Goal: Task Accomplishment & Management: Use online tool/utility

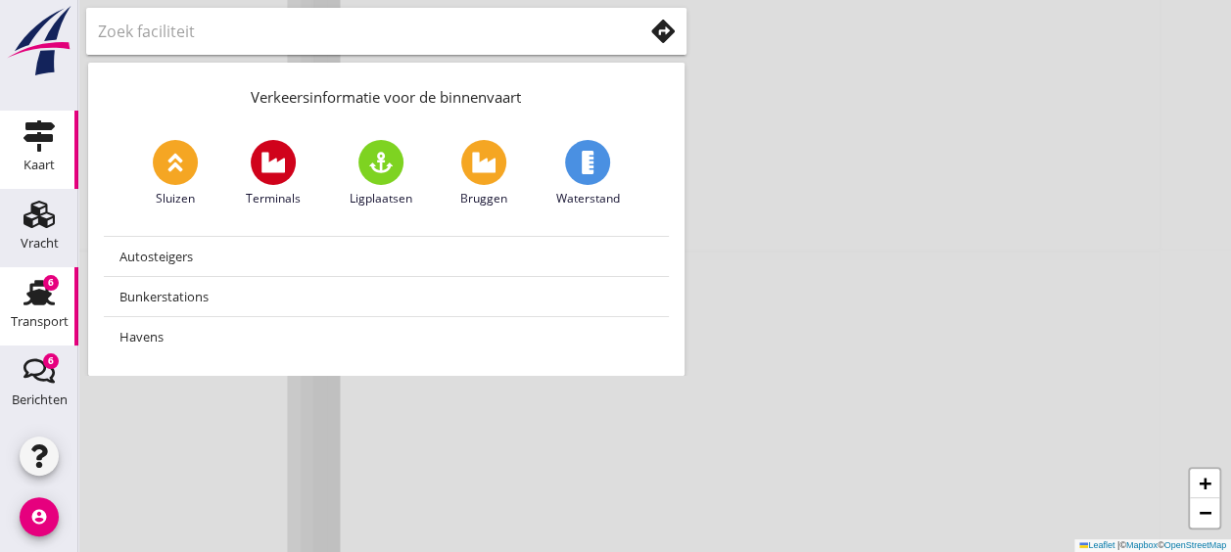
click at [36, 306] on icon "Transport" at bounding box center [39, 292] width 31 height 31
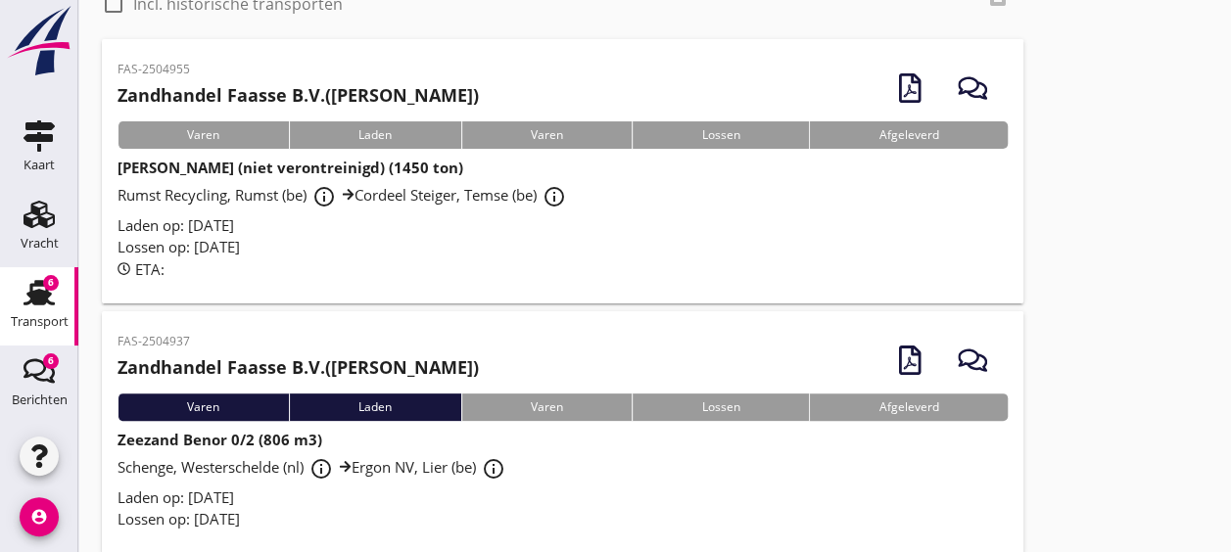
scroll to position [138, 0]
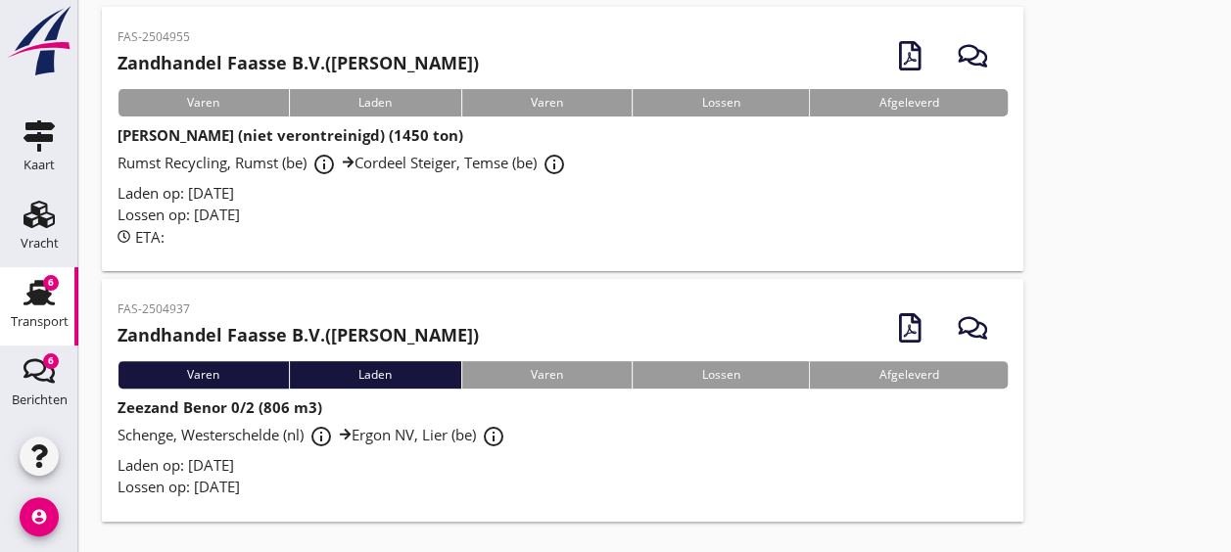
click at [567, 425] on div "Schenge, Westerschelde (nl) info_outline Ergon NV, Lier (be) info_outline" at bounding box center [563, 436] width 890 height 35
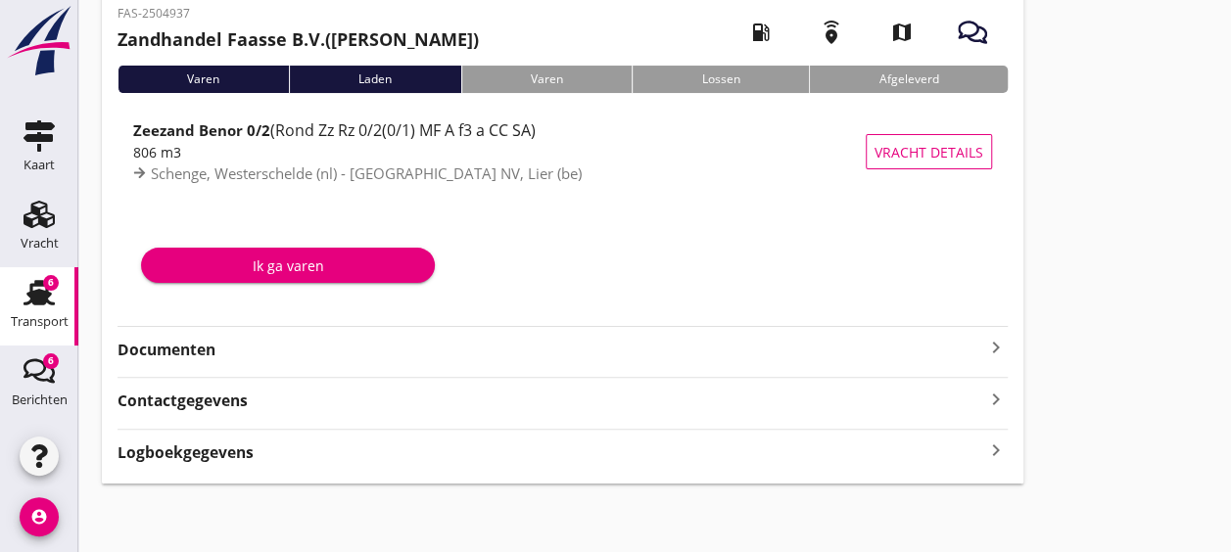
scroll to position [104, 0]
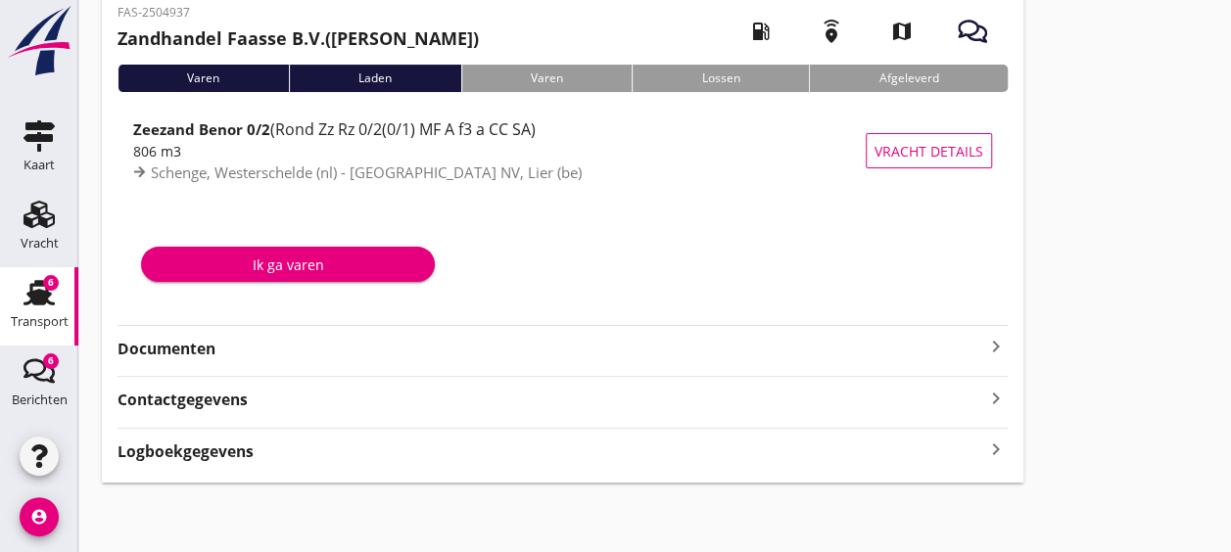
click at [376, 342] on strong "Documenten" at bounding box center [551, 349] width 867 height 23
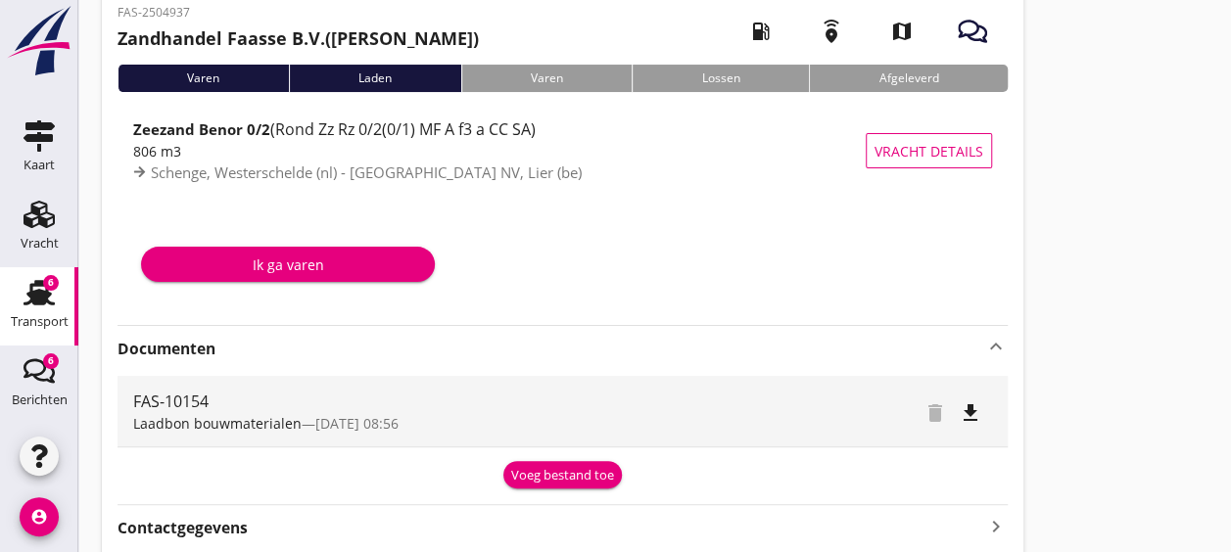
click at [547, 474] on div "Voeg bestand toe" at bounding box center [562, 476] width 103 height 20
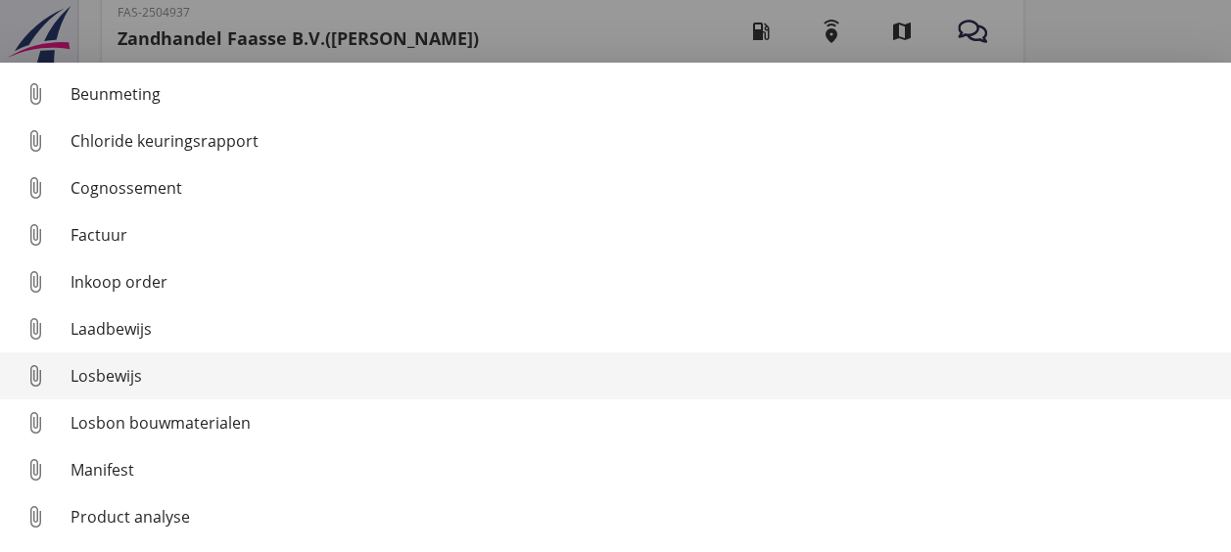
click at [253, 382] on div "Losbewijs" at bounding box center [643, 376] width 1145 height 24
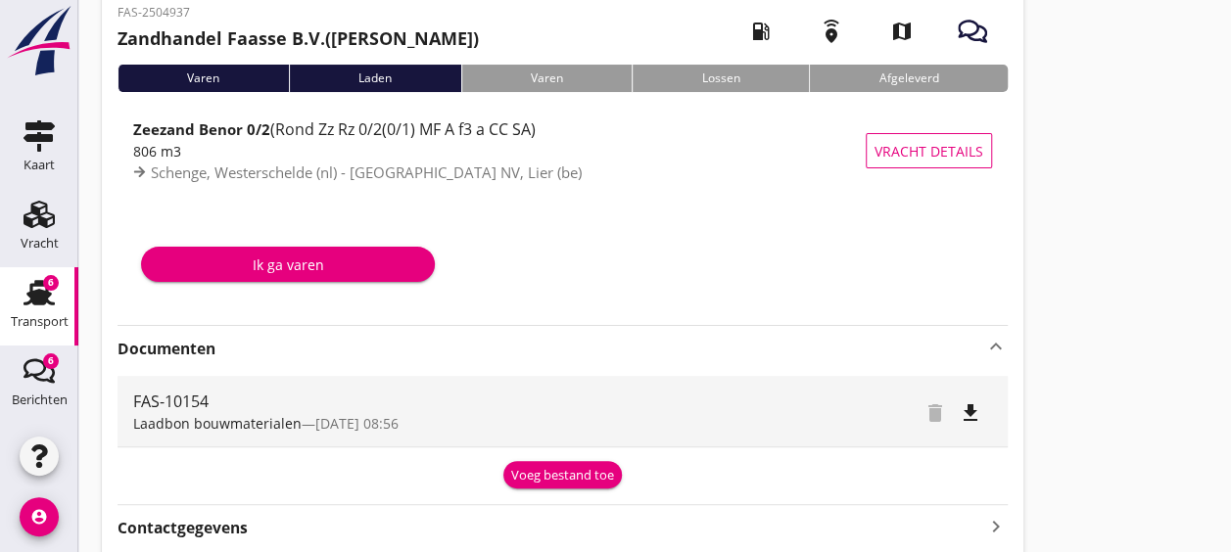
click at [586, 476] on div "Voeg bestand toe" at bounding box center [562, 476] width 103 height 20
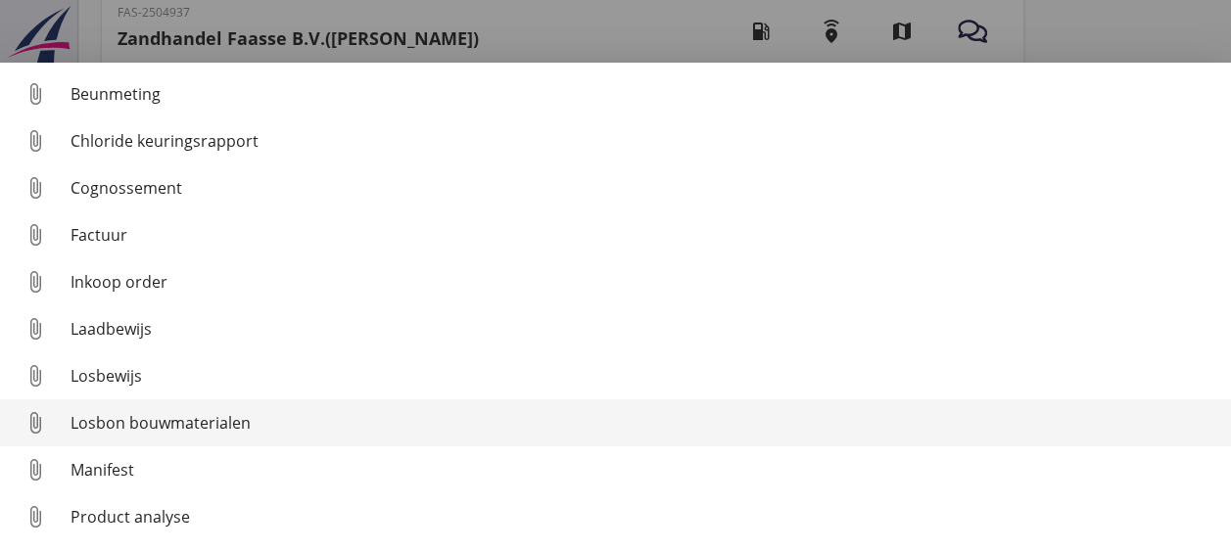
click at [214, 440] on link "attach_file Losbon bouwmaterialen" at bounding box center [615, 423] width 1231 height 47
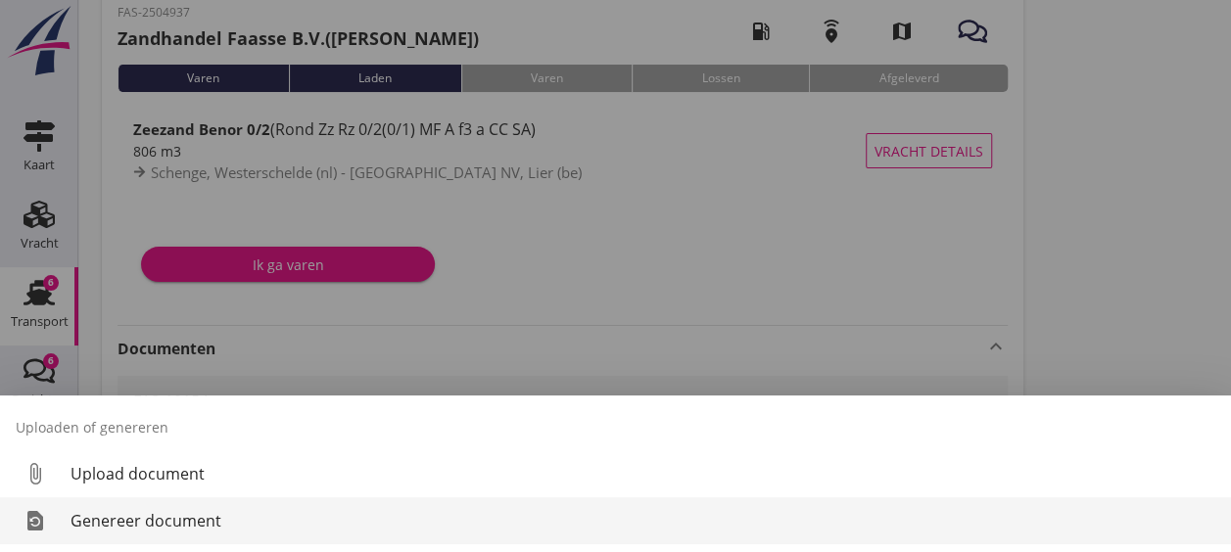
click at [225, 522] on div "Genereer document" at bounding box center [643, 521] width 1145 height 24
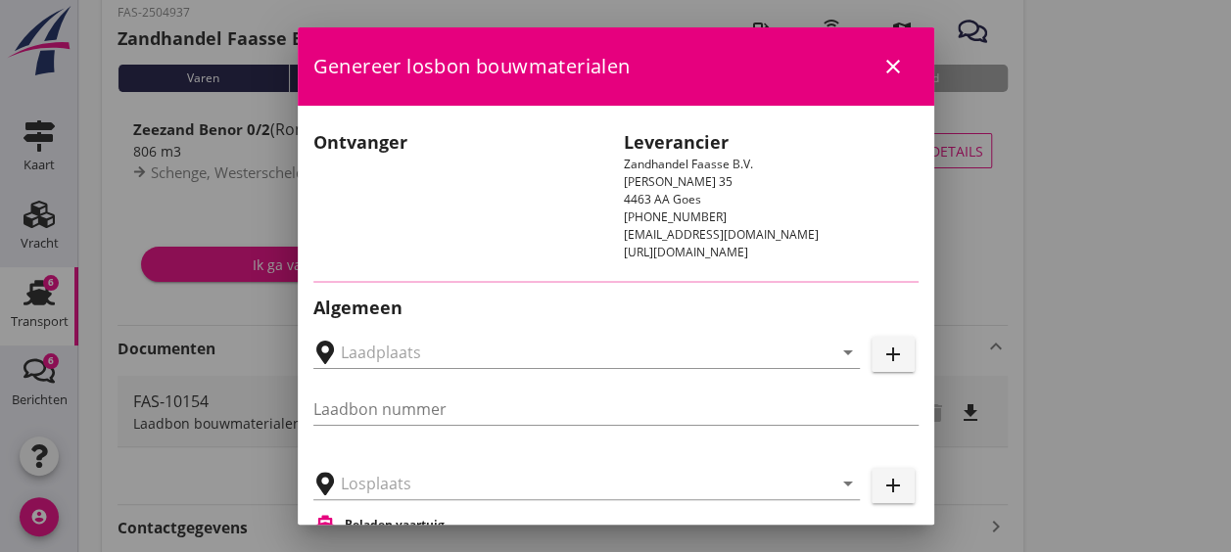
type input "FAS-10154"
type input "Ergon NV, Lier"
type input "Zeezand Benor 0/2 (6120)"
type input "806"
checkbox input "true"
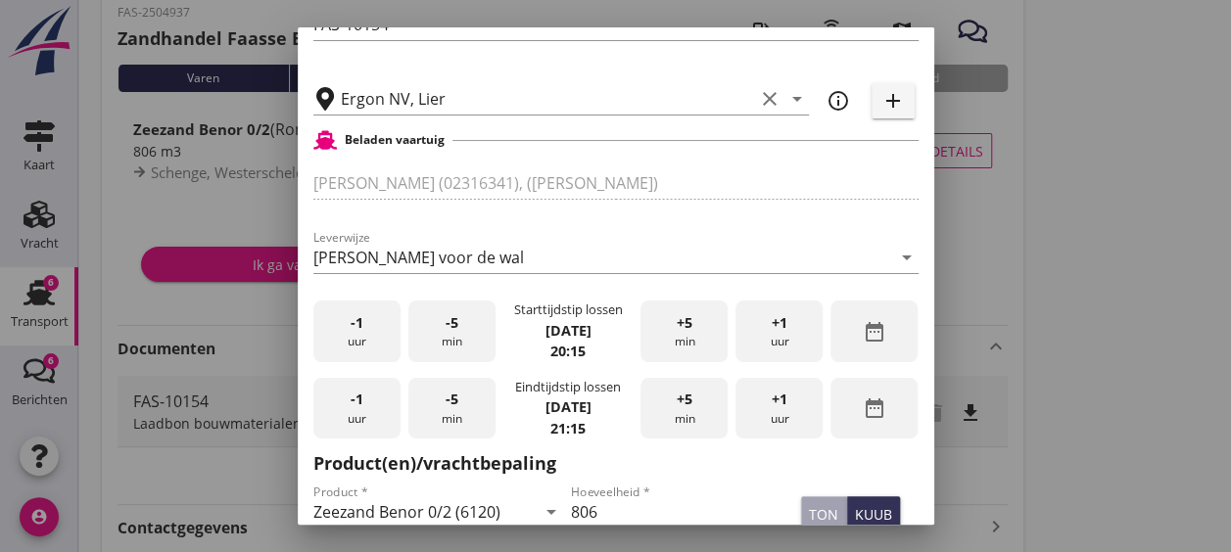
scroll to position [476, 0]
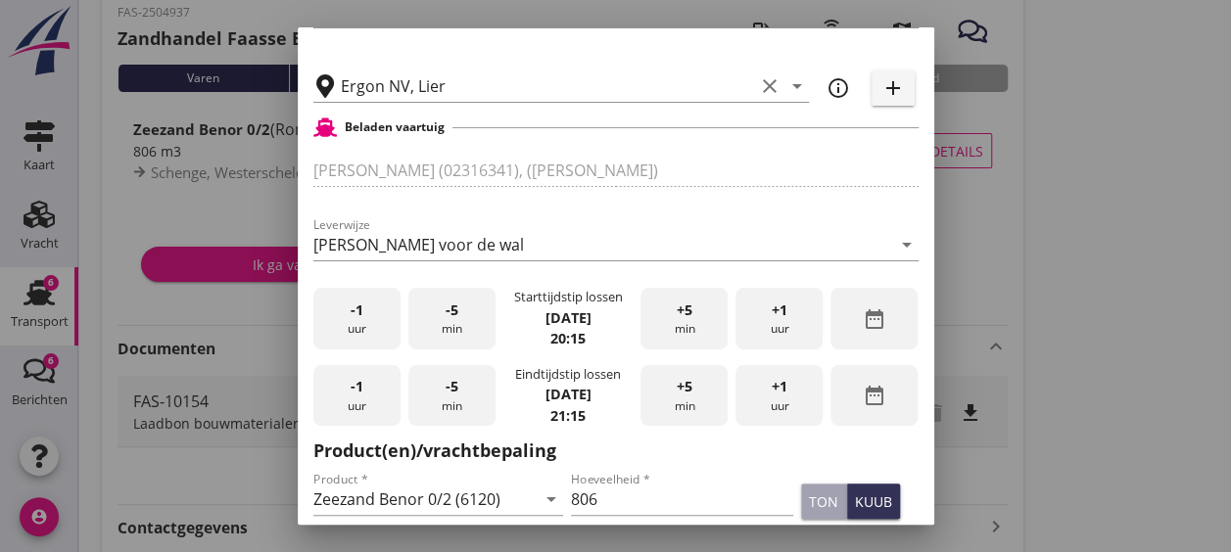
click at [384, 305] on div "-1 uur" at bounding box center [356, 319] width 87 height 62
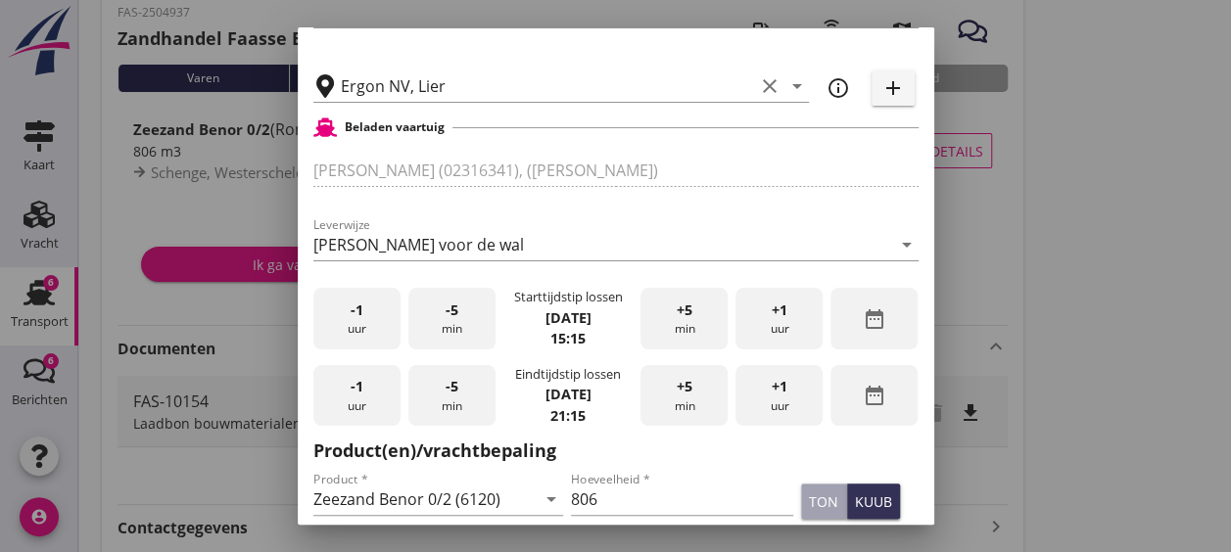
click at [458, 315] on div "-5 min" at bounding box center [451, 319] width 87 height 62
click at [809, 494] on div "ton" at bounding box center [823, 502] width 29 height 21
click at [693, 503] on input "806" at bounding box center [682, 499] width 222 height 31
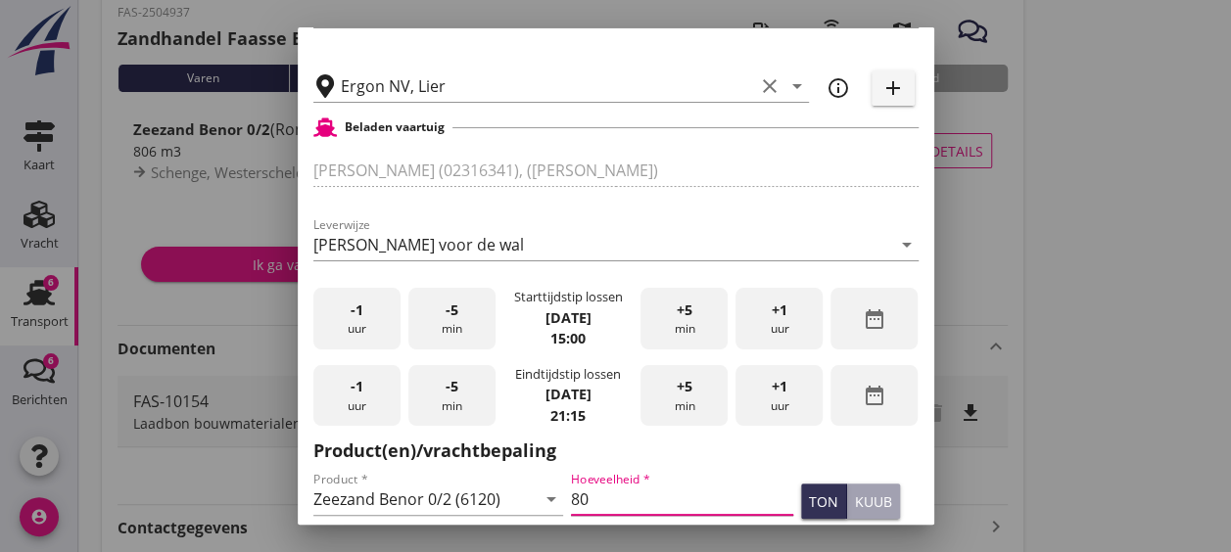
type input "8"
type input "1178"
click at [749, 441] on h2 "Product(en)/vrachtbepaling" at bounding box center [615, 451] width 605 height 26
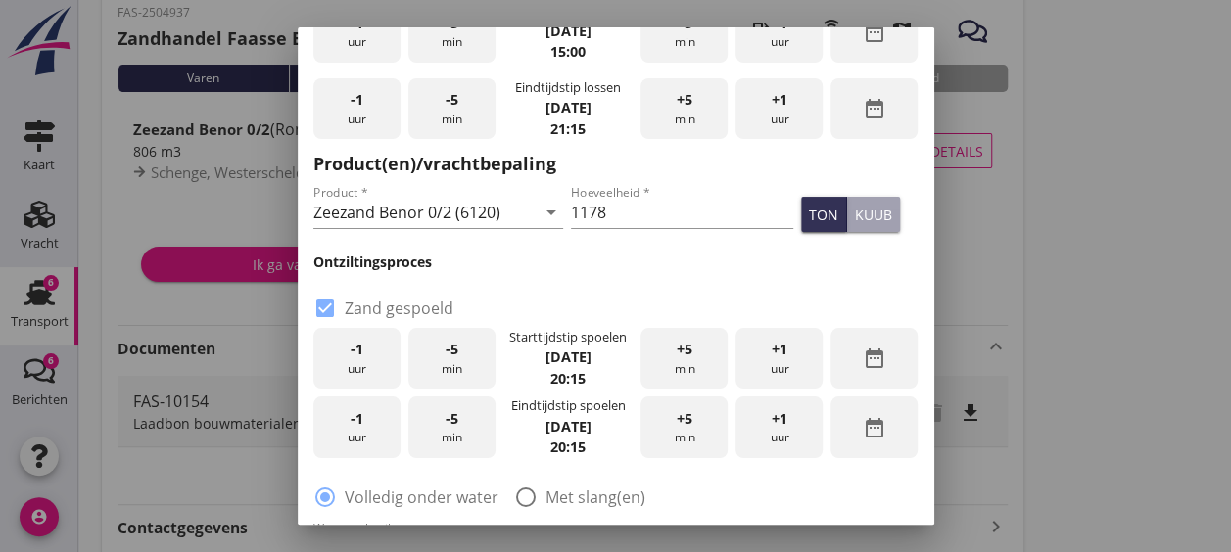
scroll to position [771, 0]
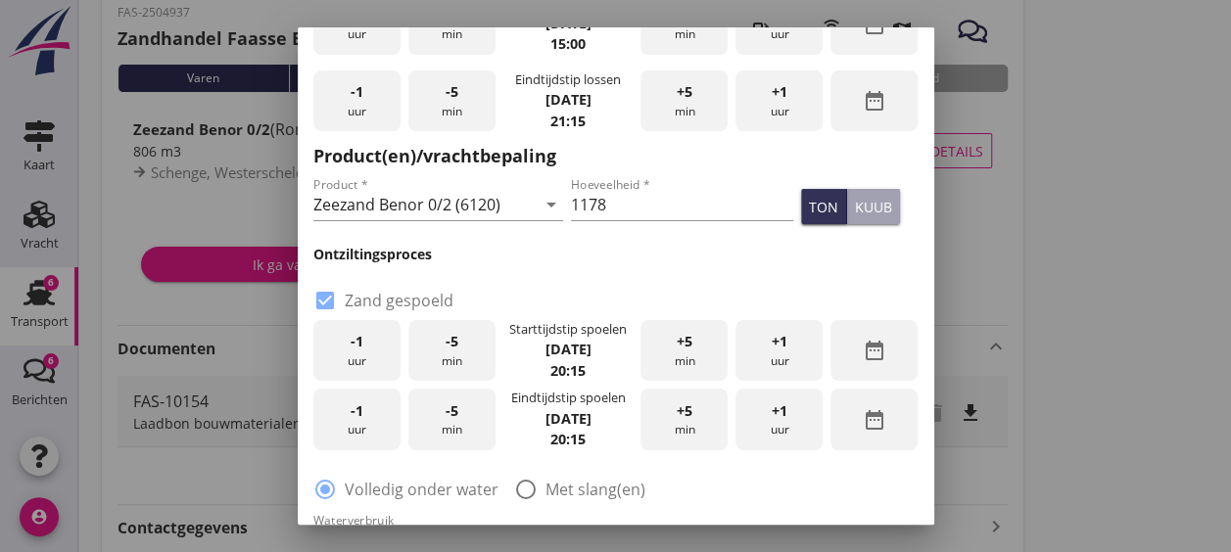
click at [341, 346] on div "-1 uur" at bounding box center [356, 351] width 87 height 62
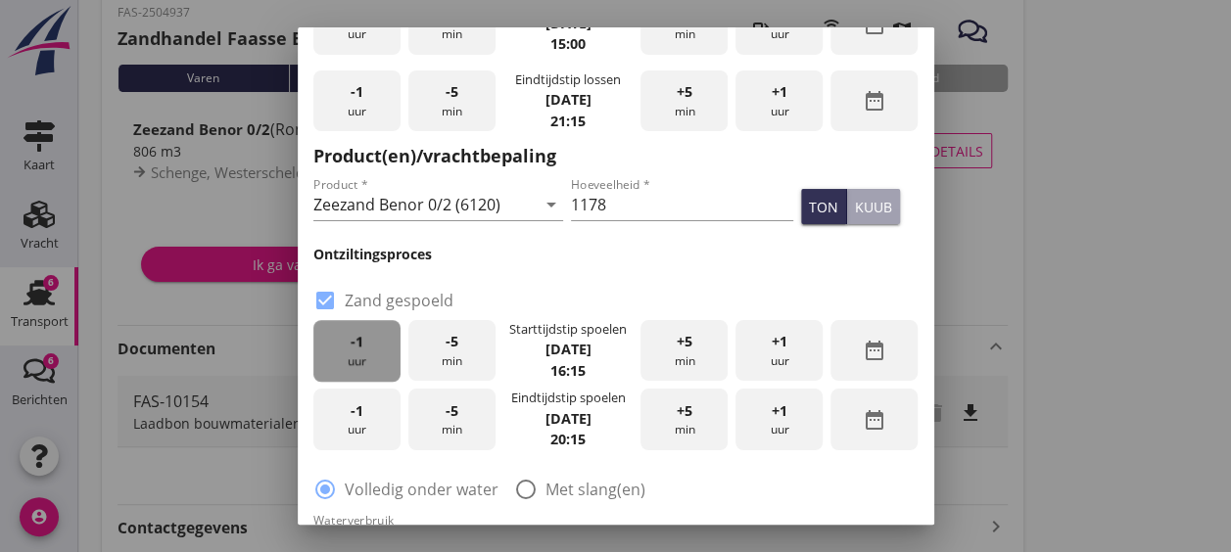
click at [341, 346] on div "-1 uur" at bounding box center [356, 351] width 87 height 62
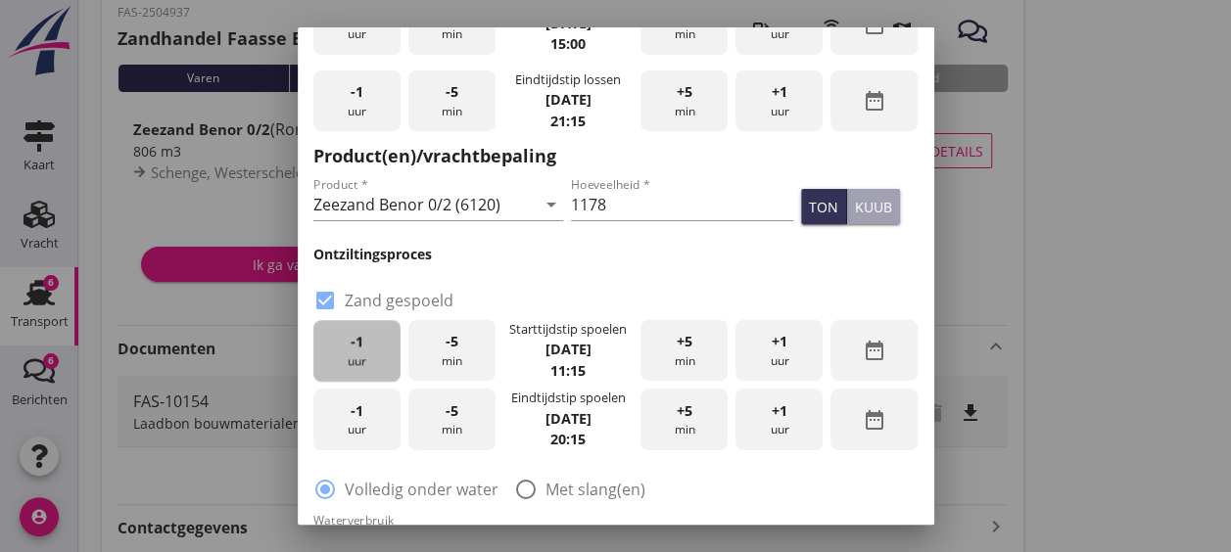
click at [341, 346] on div "-1 uur" at bounding box center [356, 351] width 87 height 62
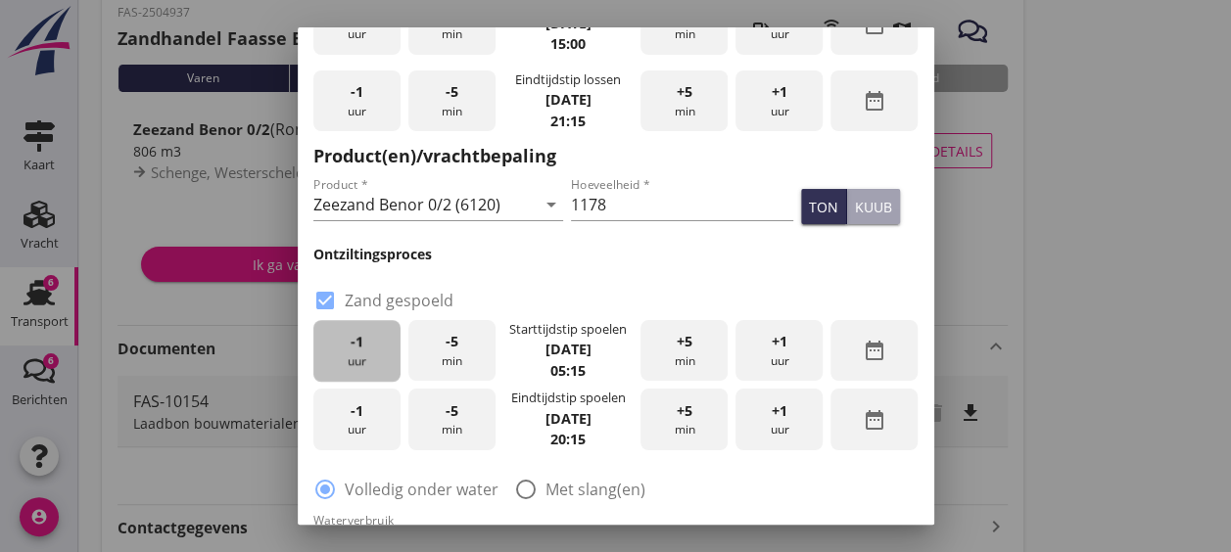
click at [341, 346] on div "-1 uur" at bounding box center [356, 351] width 87 height 62
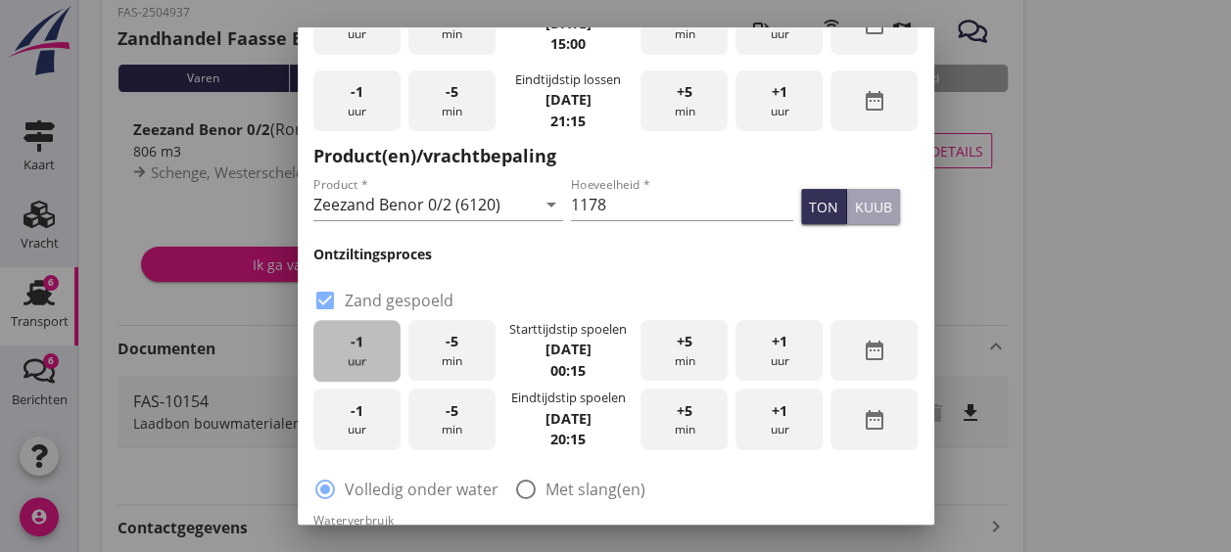
click at [341, 346] on div "-1 uur" at bounding box center [356, 351] width 87 height 62
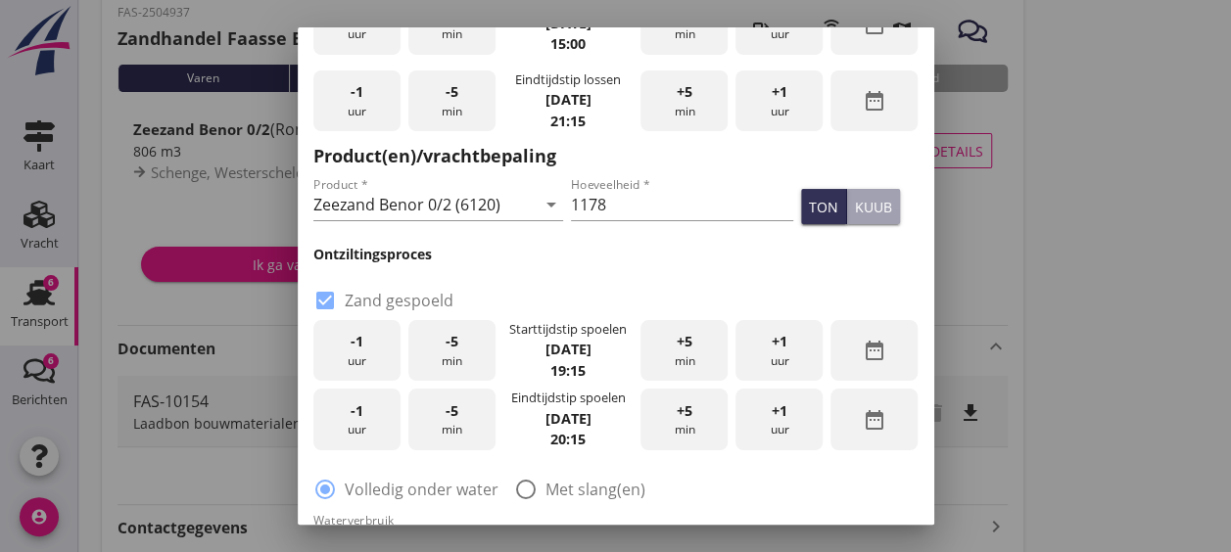
click at [363, 429] on div "-1 uur" at bounding box center [356, 420] width 87 height 62
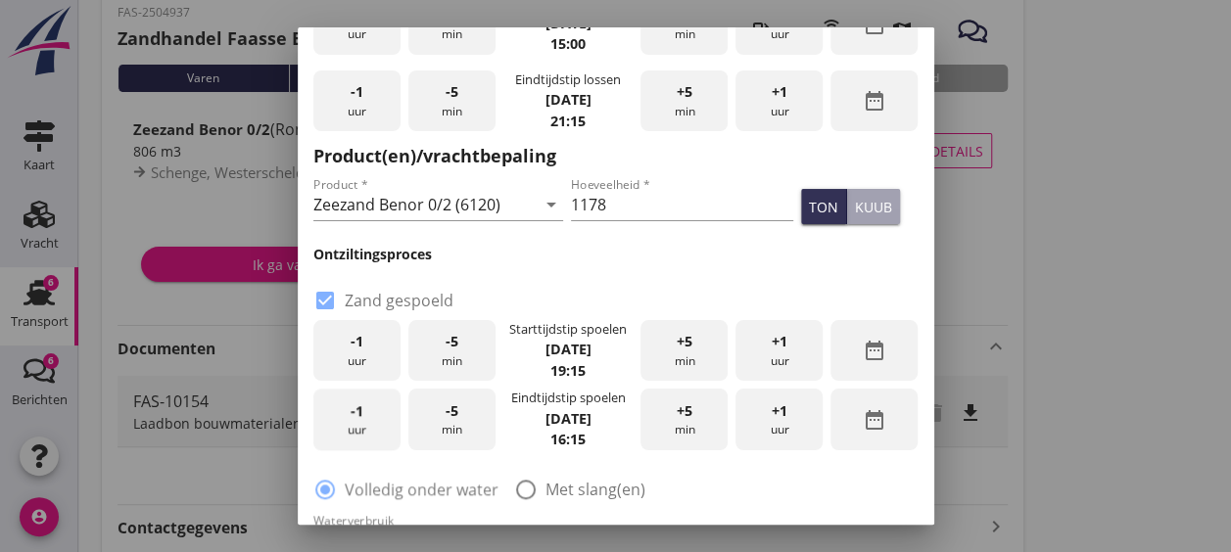
click at [363, 429] on div "-1 uur" at bounding box center [356, 420] width 87 height 62
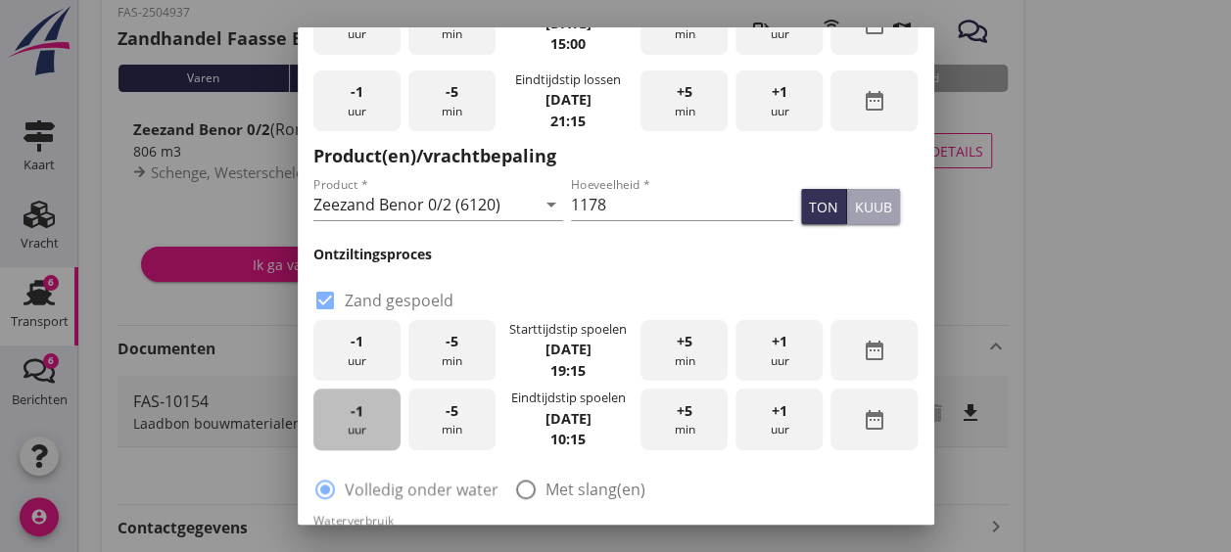
click at [363, 429] on div "-1 uur" at bounding box center [356, 420] width 87 height 62
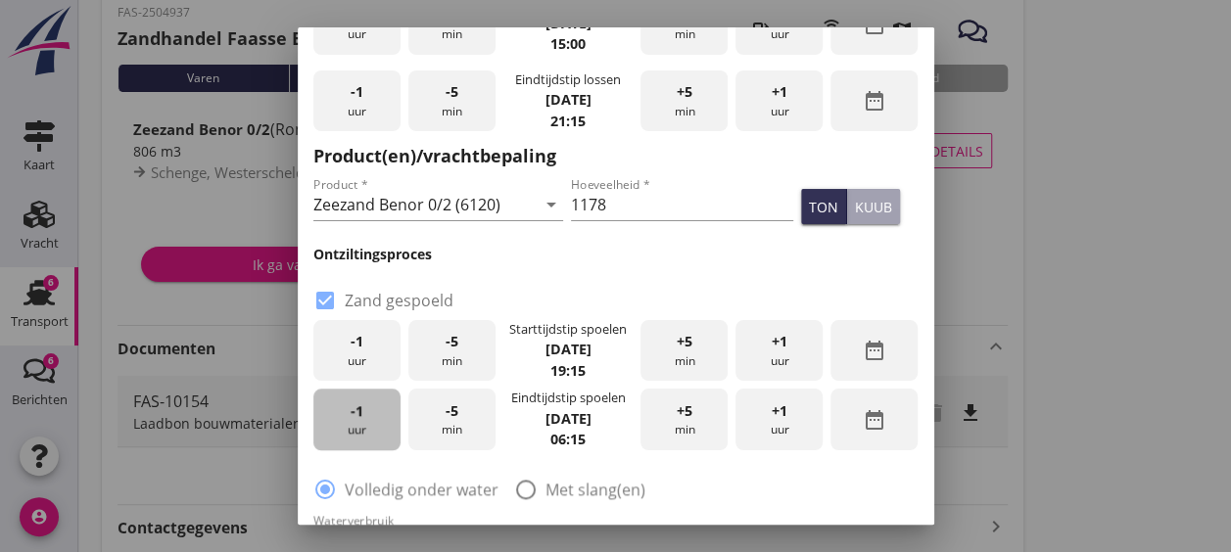
click at [363, 429] on div "-1 uur" at bounding box center [356, 420] width 87 height 62
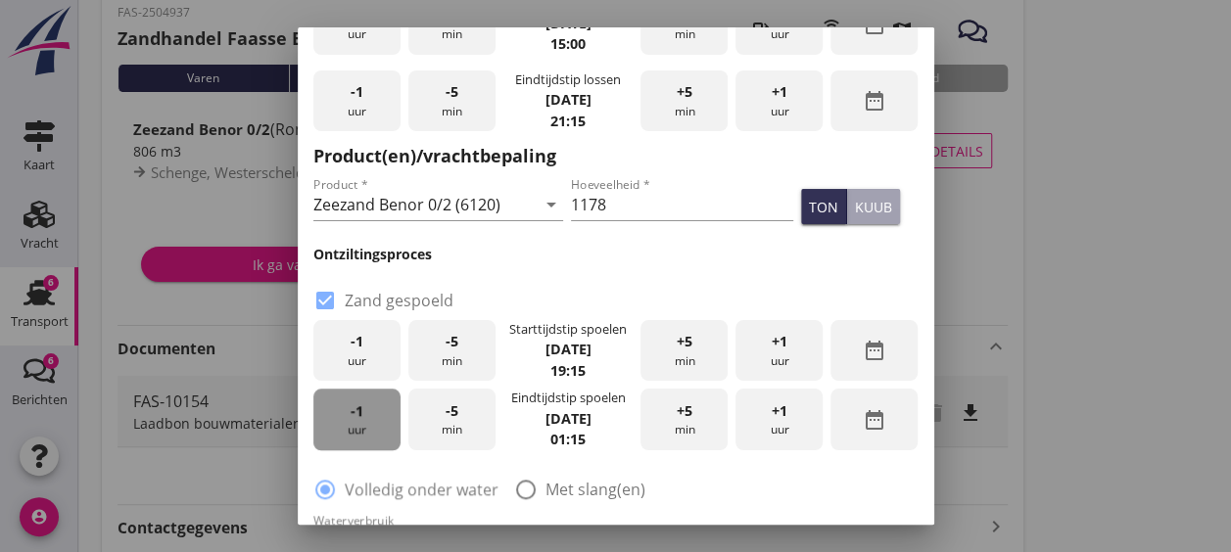
click at [363, 429] on div "-1 uur" at bounding box center [356, 420] width 87 height 62
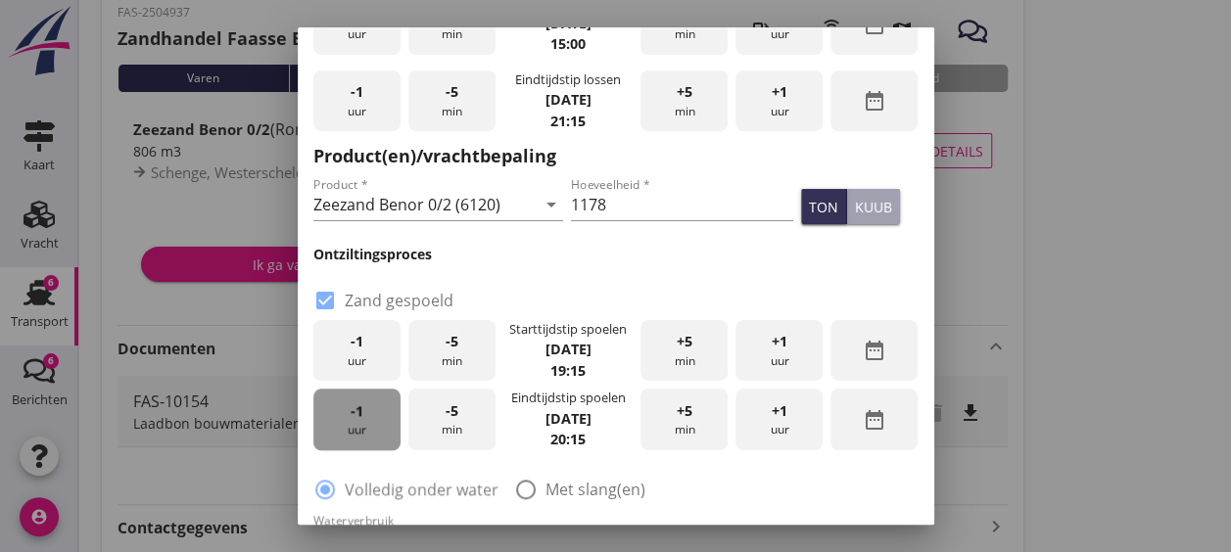
click at [363, 429] on div "-1 uur" at bounding box center [356, 420] width 87 height 62
click at [772, 419] on span "+1" at bounding box center [780, 412] width 16 height 22
click at [656, 419] on div "+5 min" at bounding box center [684, 420] width 87 height 62
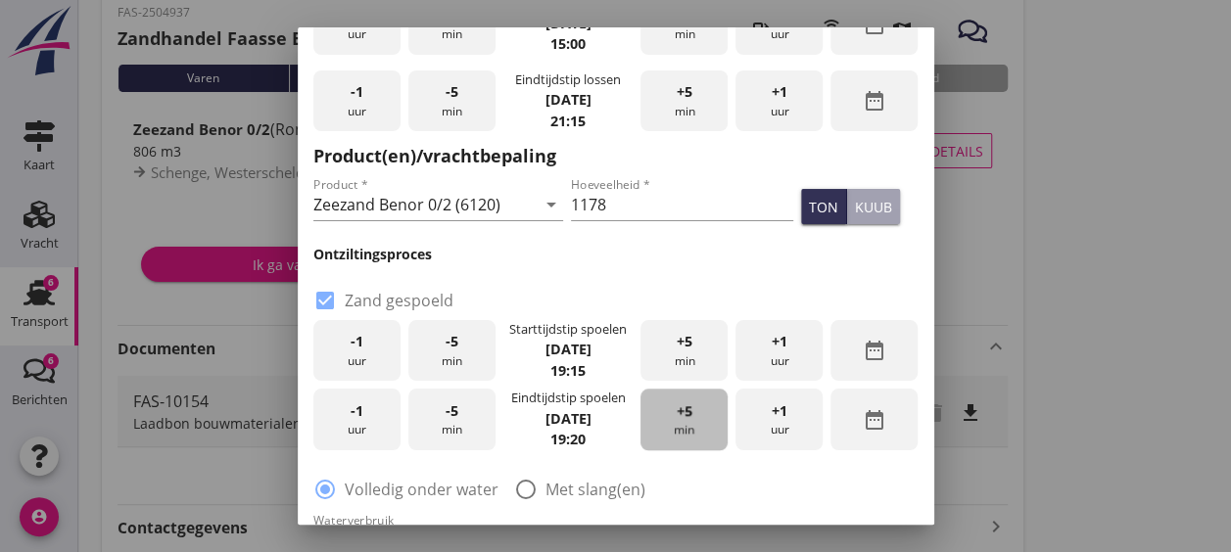
click at [656, 419] on div "+5 min" at bounding box center [684, 420] width 87 height 62
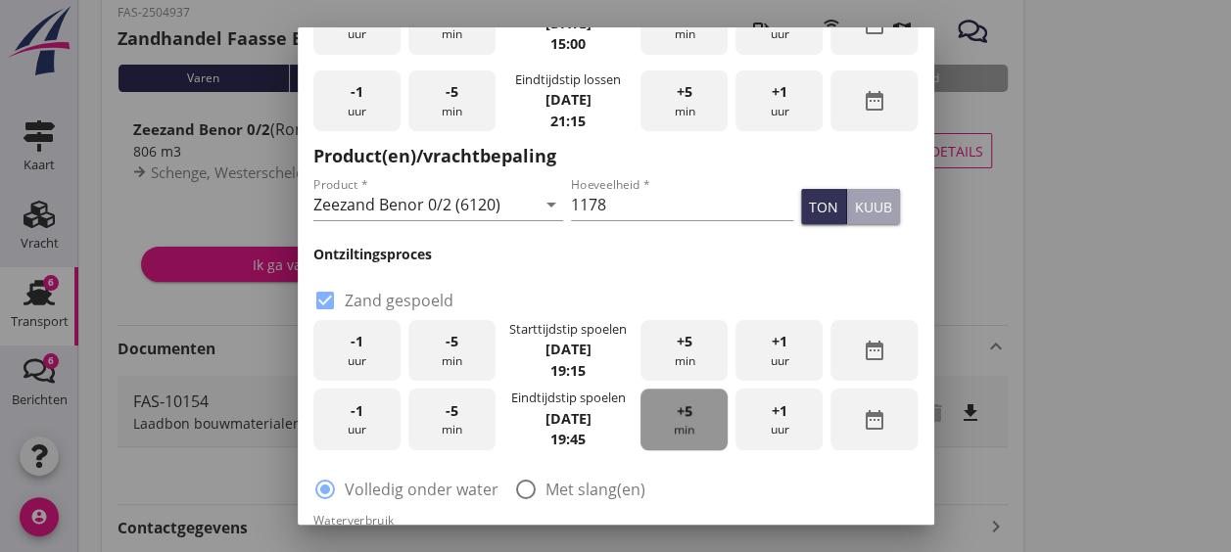
click at [656, 419] on div "+5 min" at bounding box center [684, 420] width 87 height 62
click at [723, 492] on div "radio_button_checked Volledig onder water radio_button_unchecked Met slang(en)" at bounding box center [615, 487] width 605 height 27
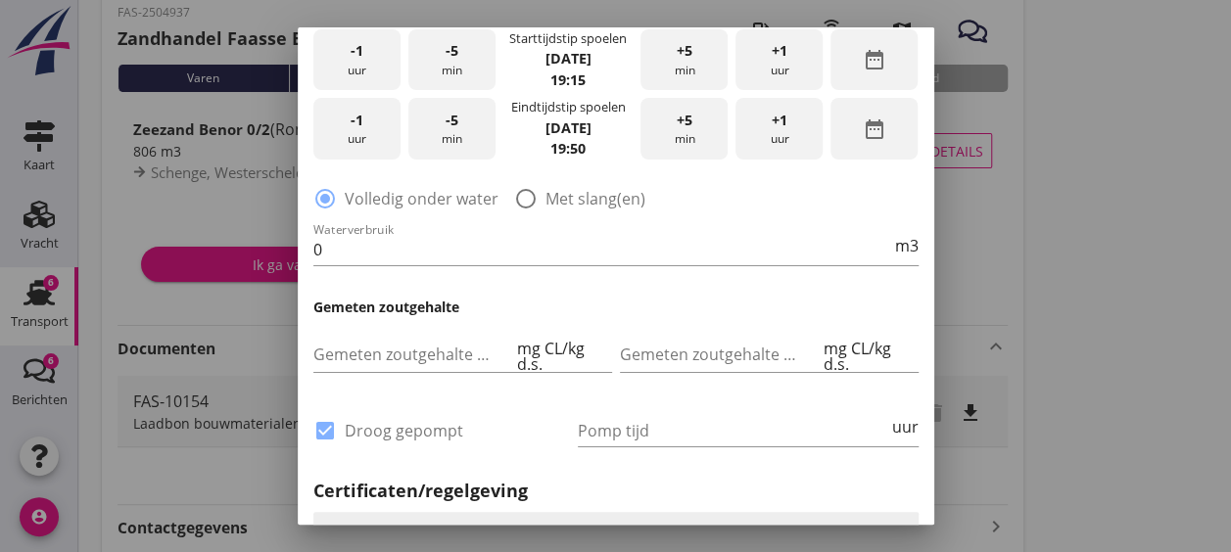
scroll to position [1065, 0]
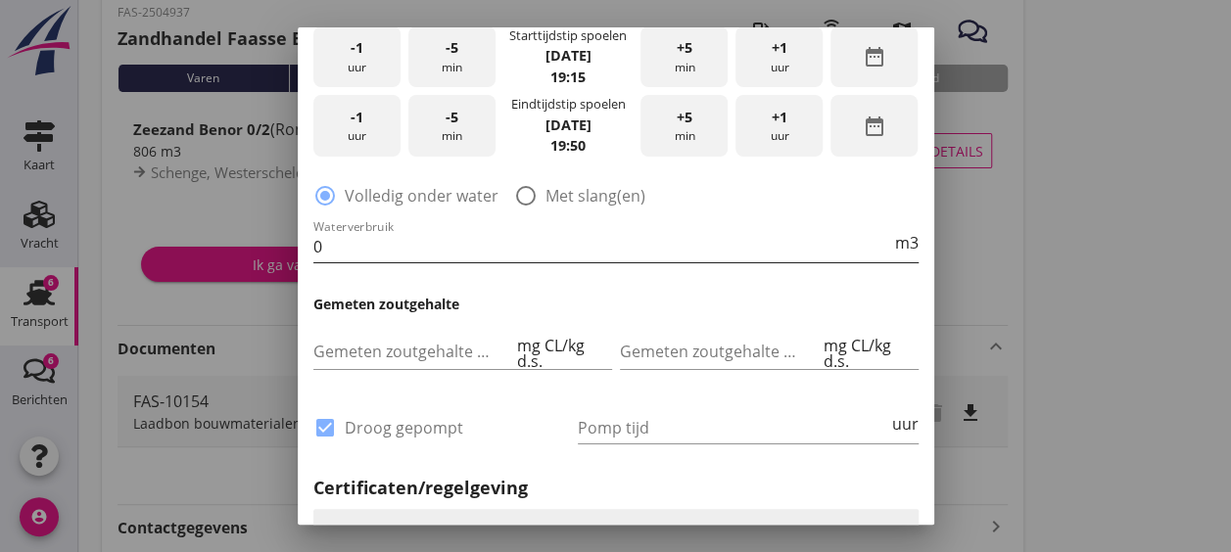
click at [504, 251] on input "0" at bounding box center [602, 246] width 578 height 31
type input "0"
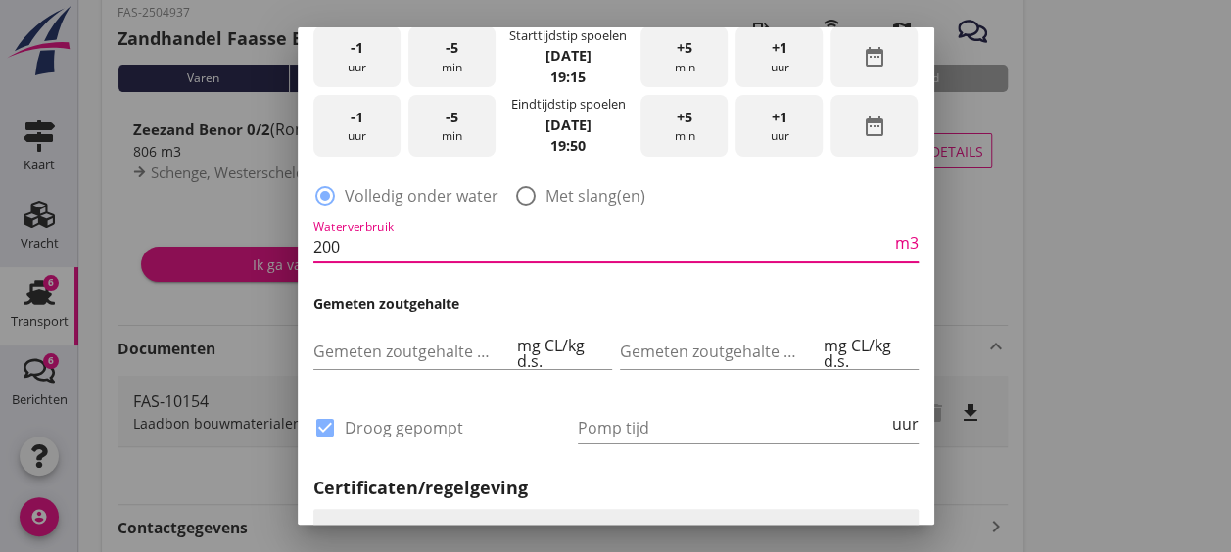
type input "200"
click at [690, 284] on div "Waterverbruik 200 m3" at bounding box center [616, 249] width 613 height 74
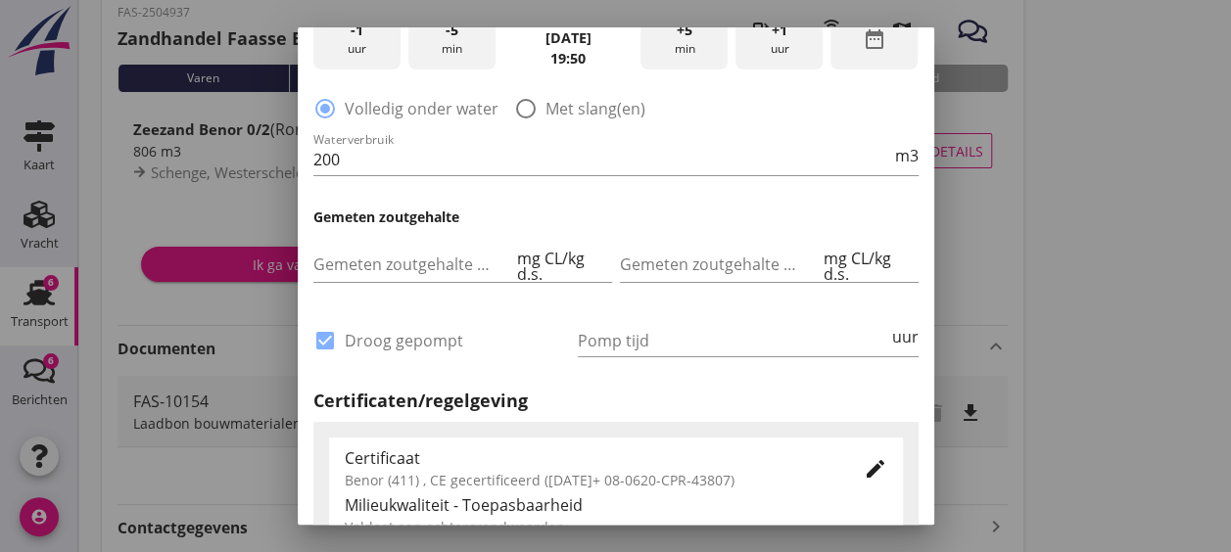
scroll to position [1153, 0]
click at [708, 335] on input "Pomp tijd" at bounding box center [733, 339] width 310 height 31
type input "2"
type input "18"
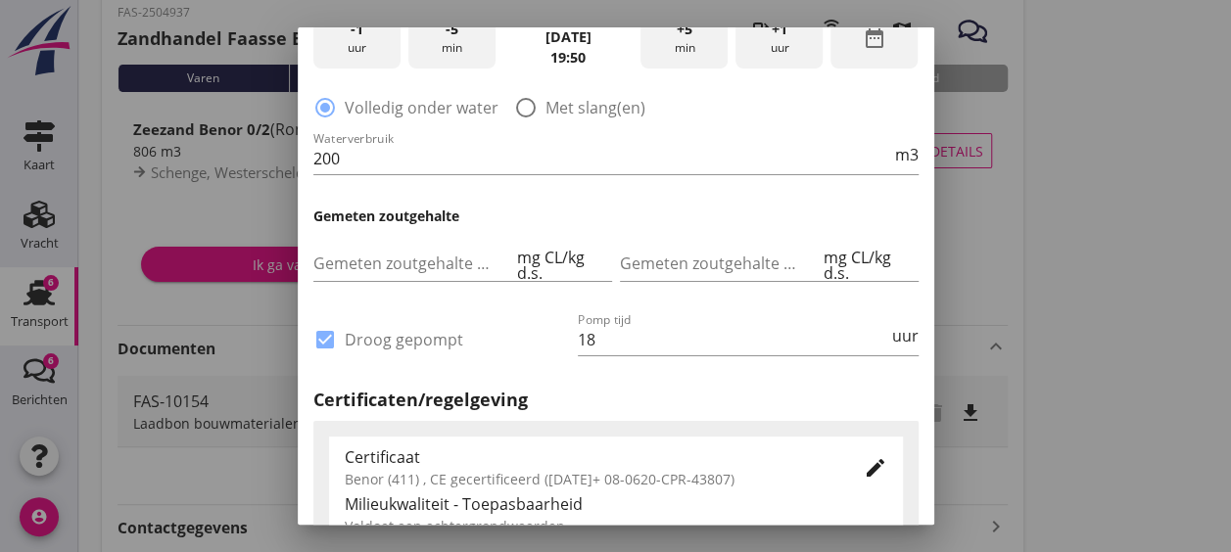
scroll to position [1422, 0]
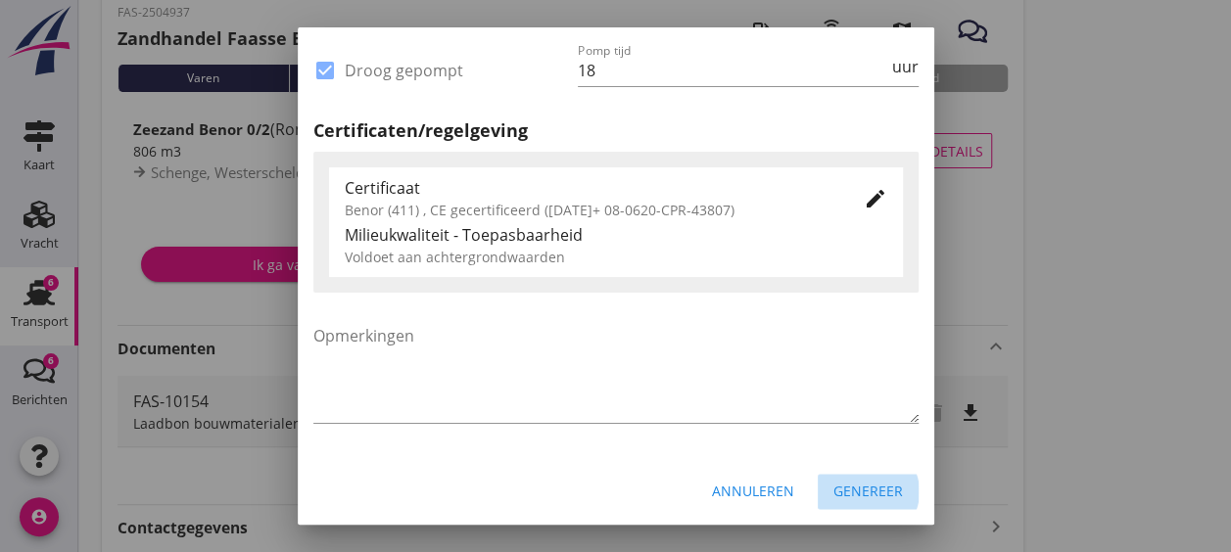
click at [834, 481] on div "Genereer" at bounding box center [869, 491] width 70 height 21
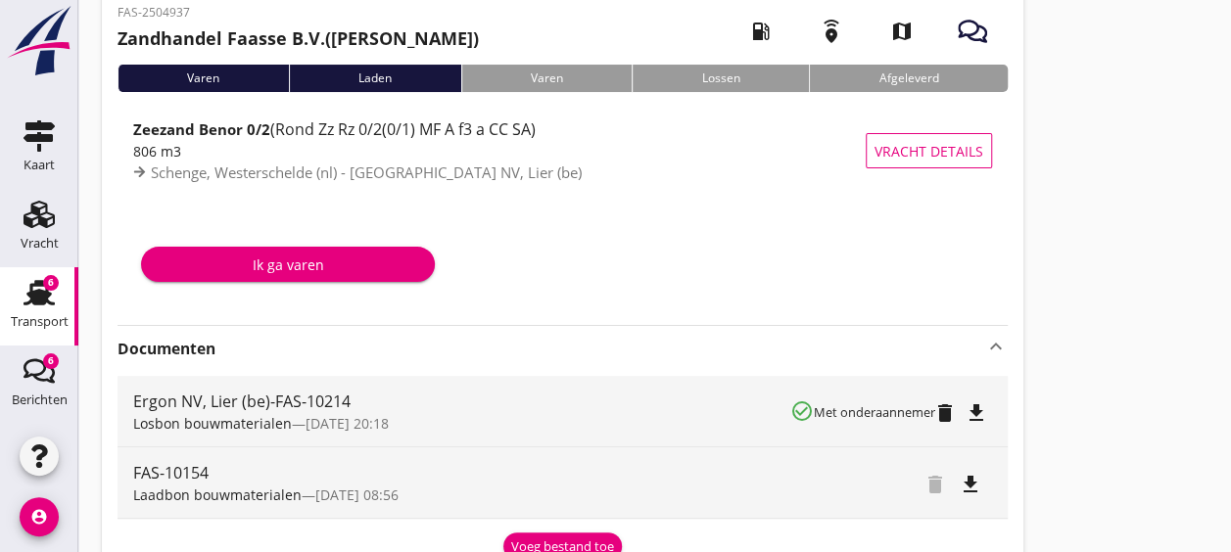
click at [985, 408] on icon "file_download" at bounding box center [977, 414] width 24 height 24
